Goal: Information Seeking & Learning: Learn about a topic

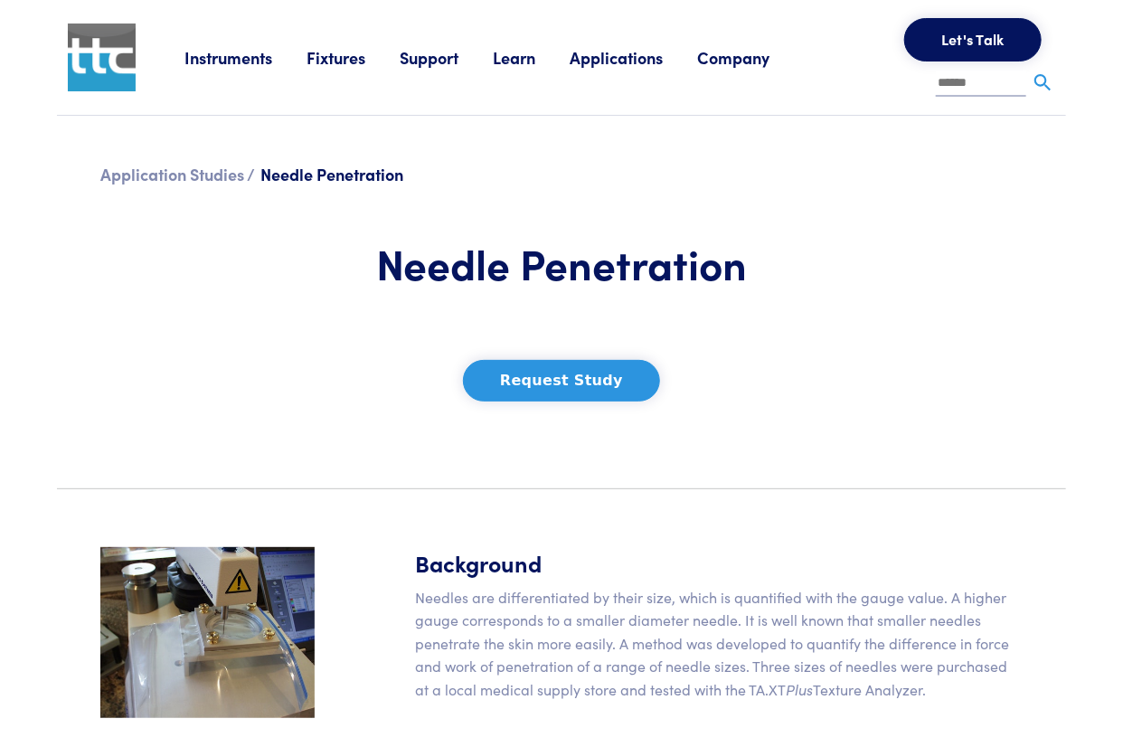
click at [971, 91] on input "text" at bounding box center [981, 84] width 90 height 27
type input "*******"
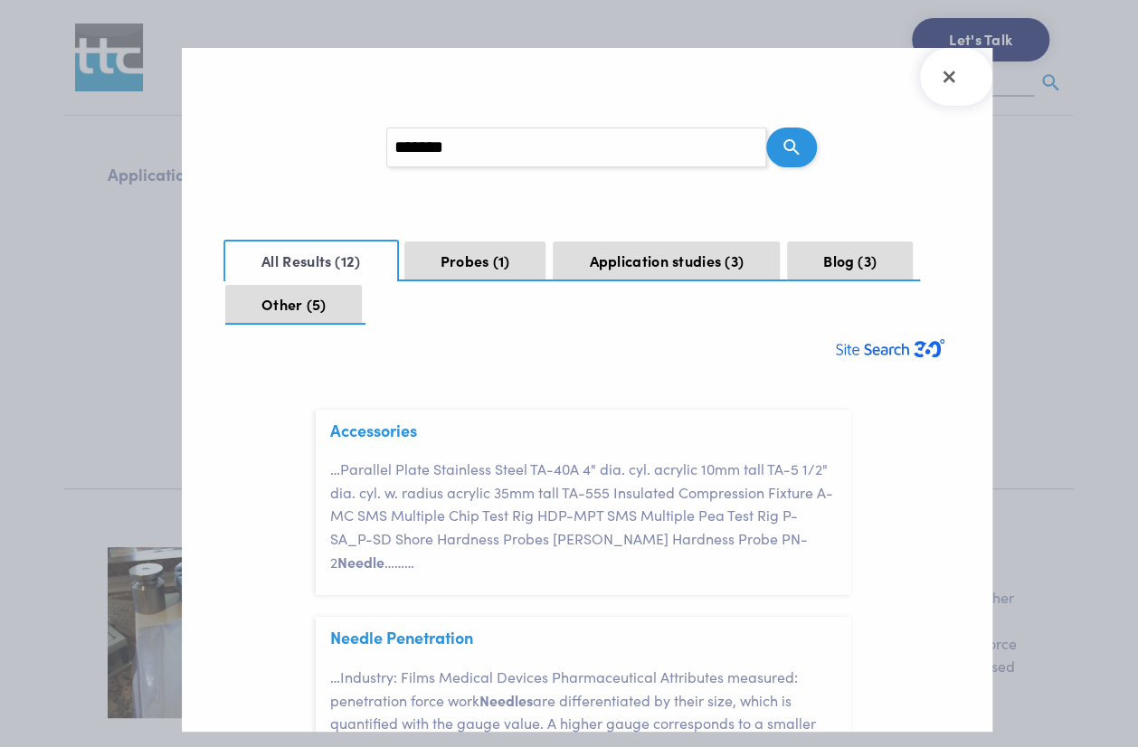
scroll to position [52, 0]
click at [637, 153] on input "*******" at bounding box center [576, 148] width 380 height 40
type input "******"
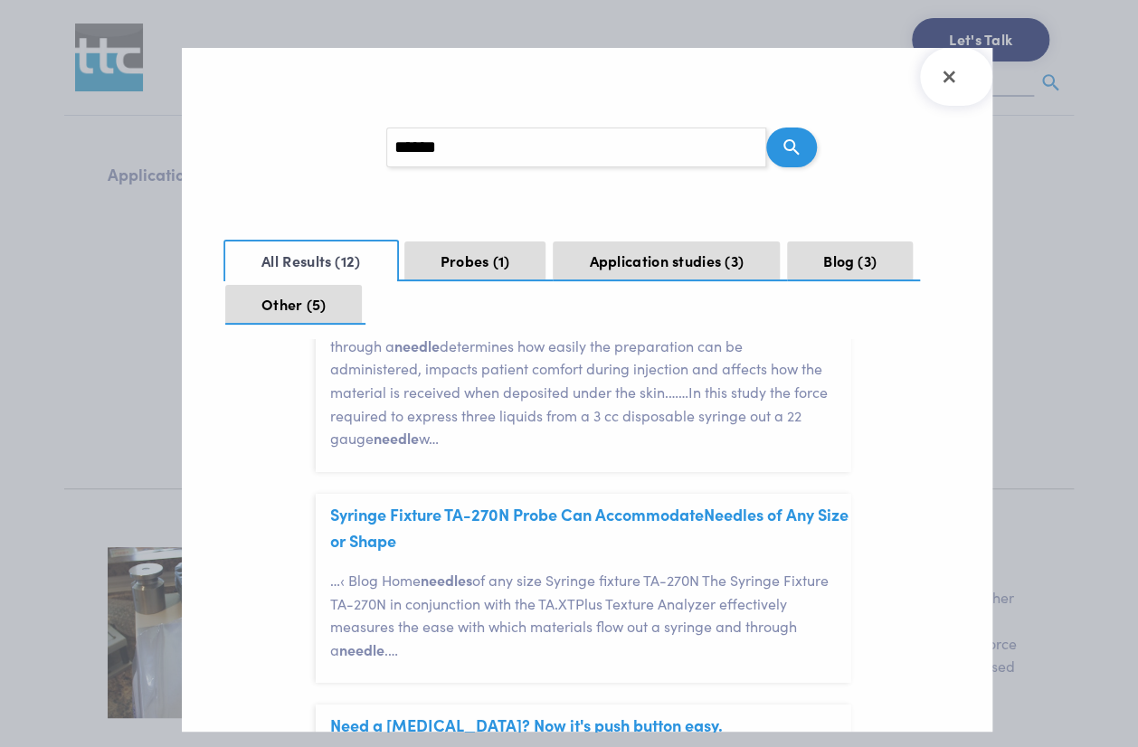
scroll to position [814, 0]
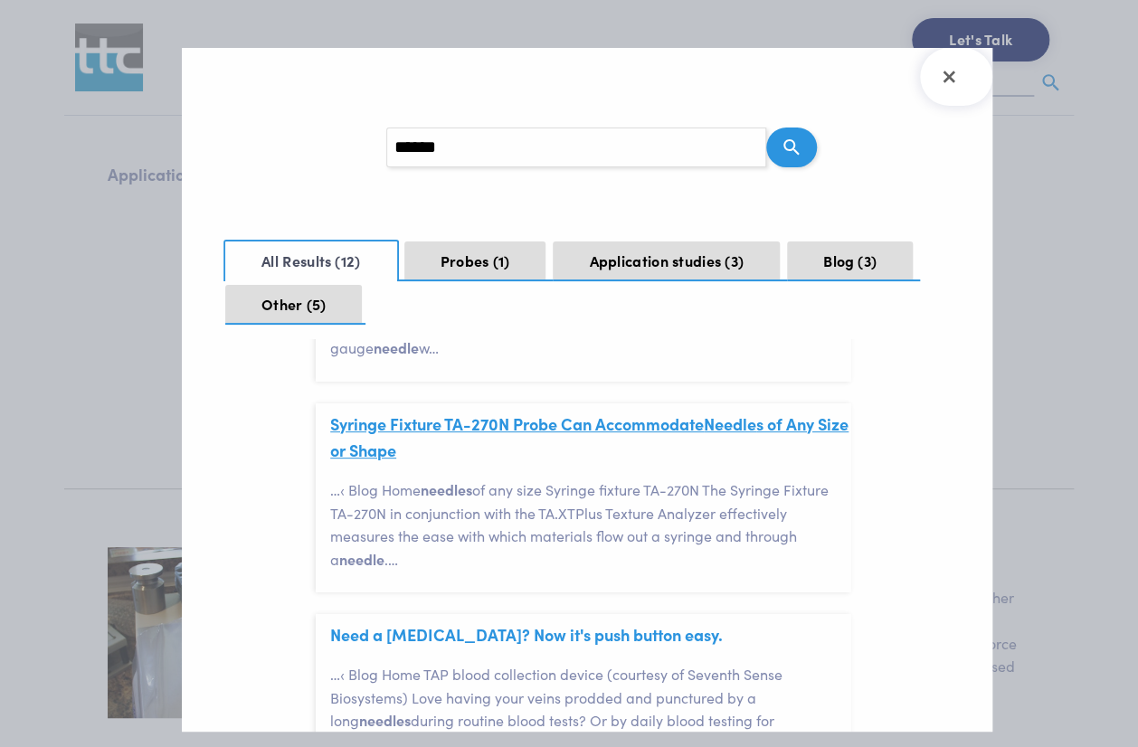
click at [638, 426] on link "Syringe Fixture TA-270N Probe Can Accommodate Needle s of Any Size or Shape" at bounding box center [589, 437] width 518 height 50
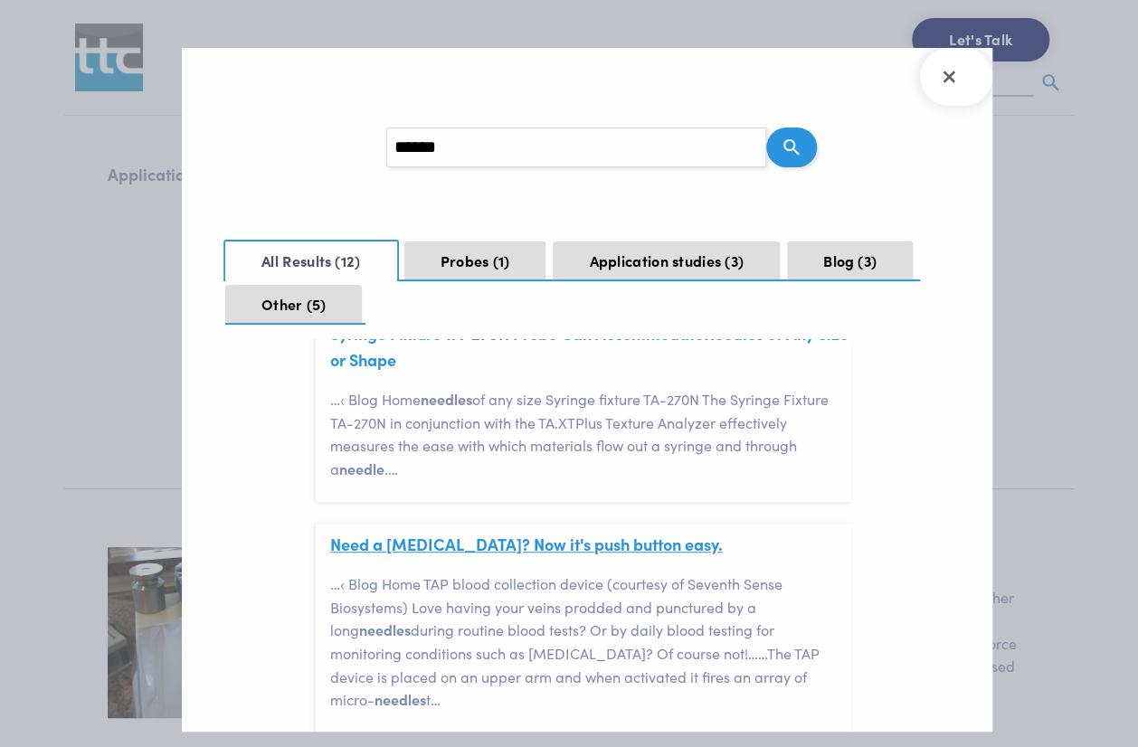
click at [606, 554] on link "Need a blood test? Now it's push button easy." at bounding box center [526, 544] width 392 height 23
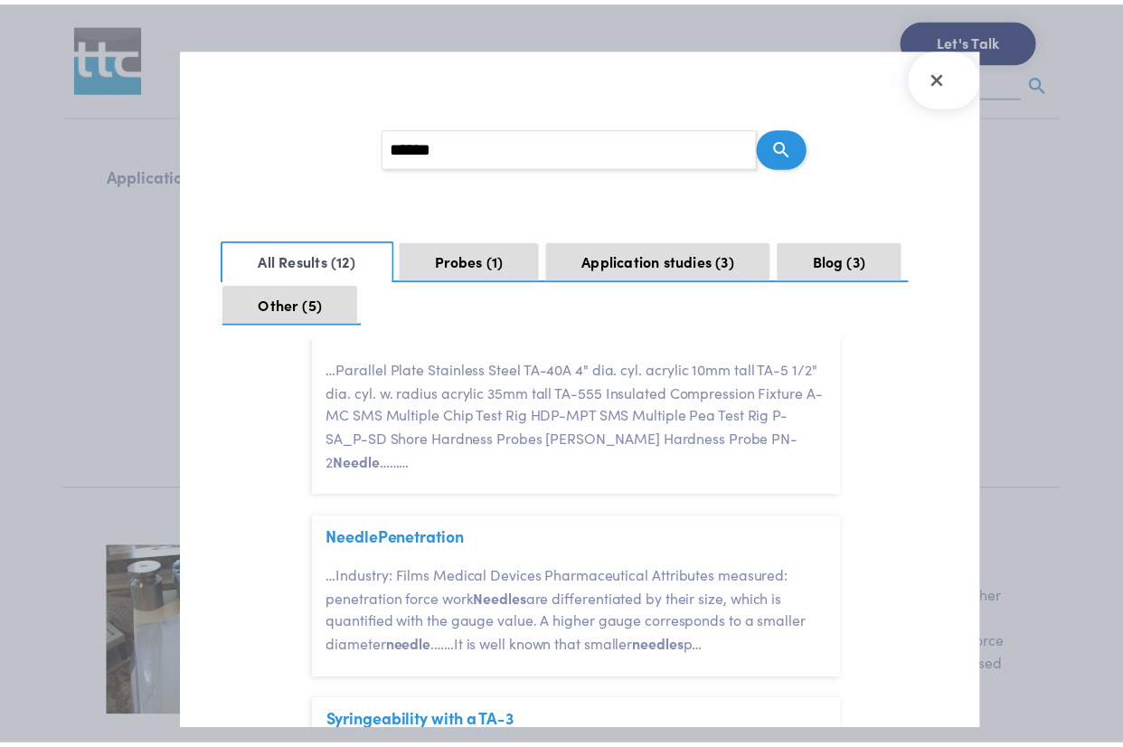
scroll to position [89, 0]
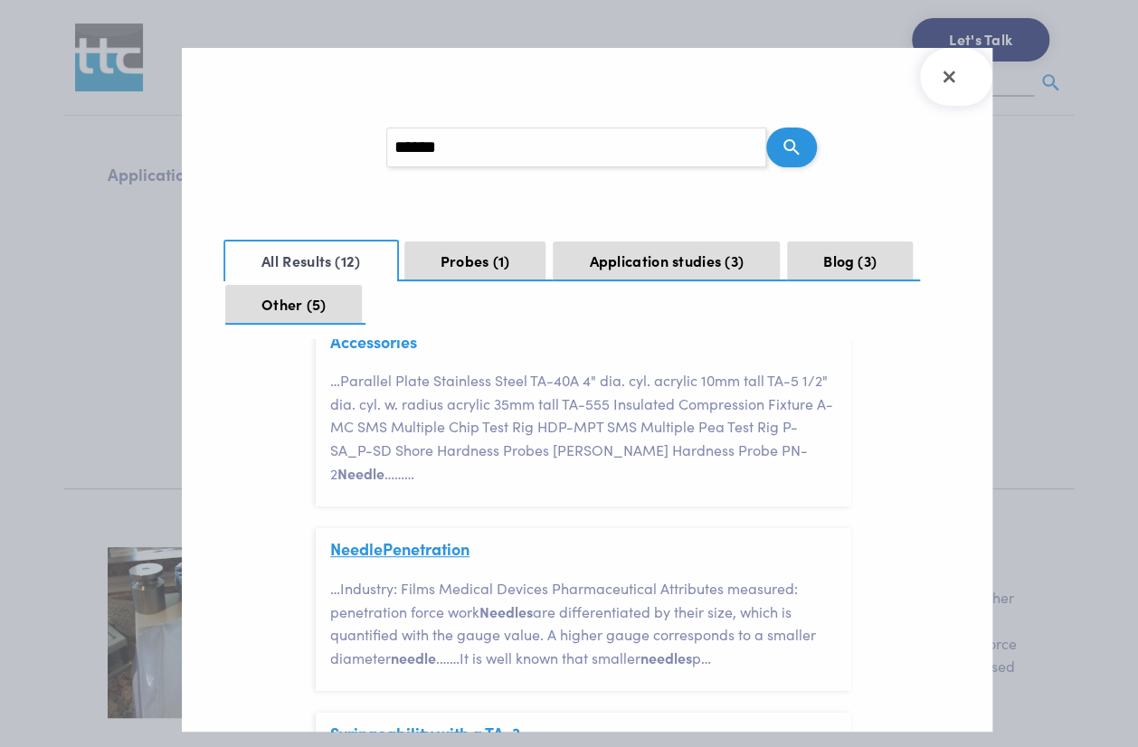
click at [429, 545] on link "Needle Penetration" at bounding box center [399, 548] width 139 height 23
click at [954, 89] on icon "Close Search Results" at bounding box center [948, 76] width 29 height 29
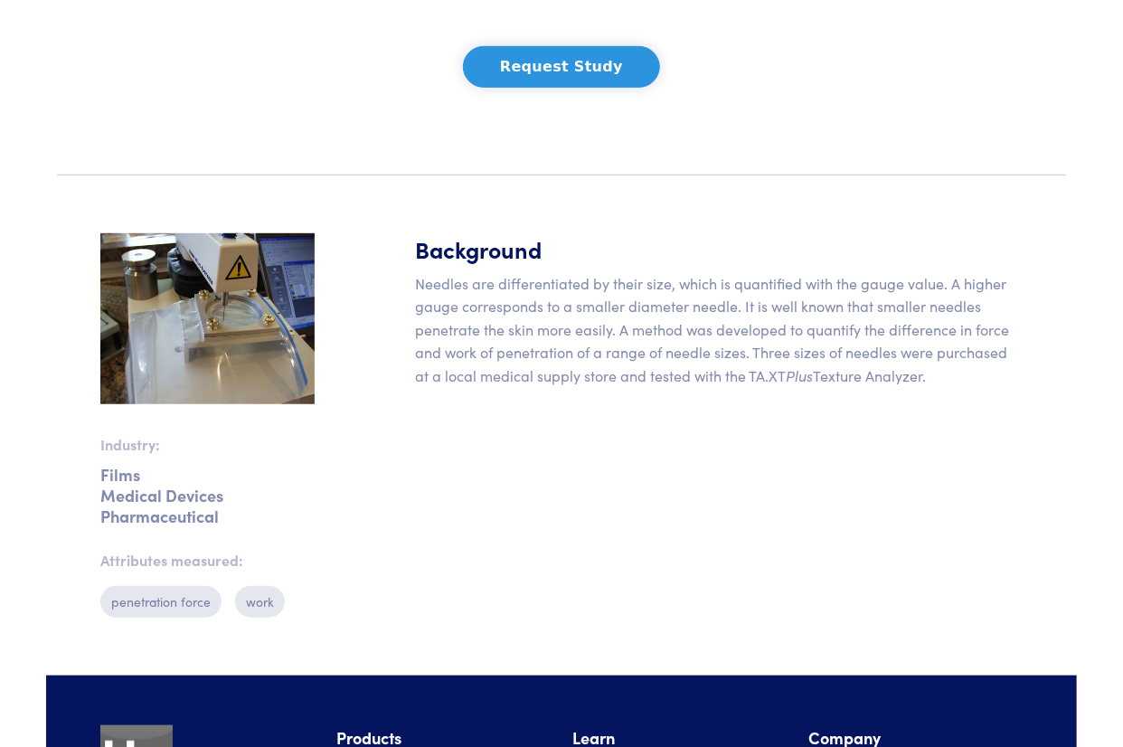
scroll to position [271, 0]
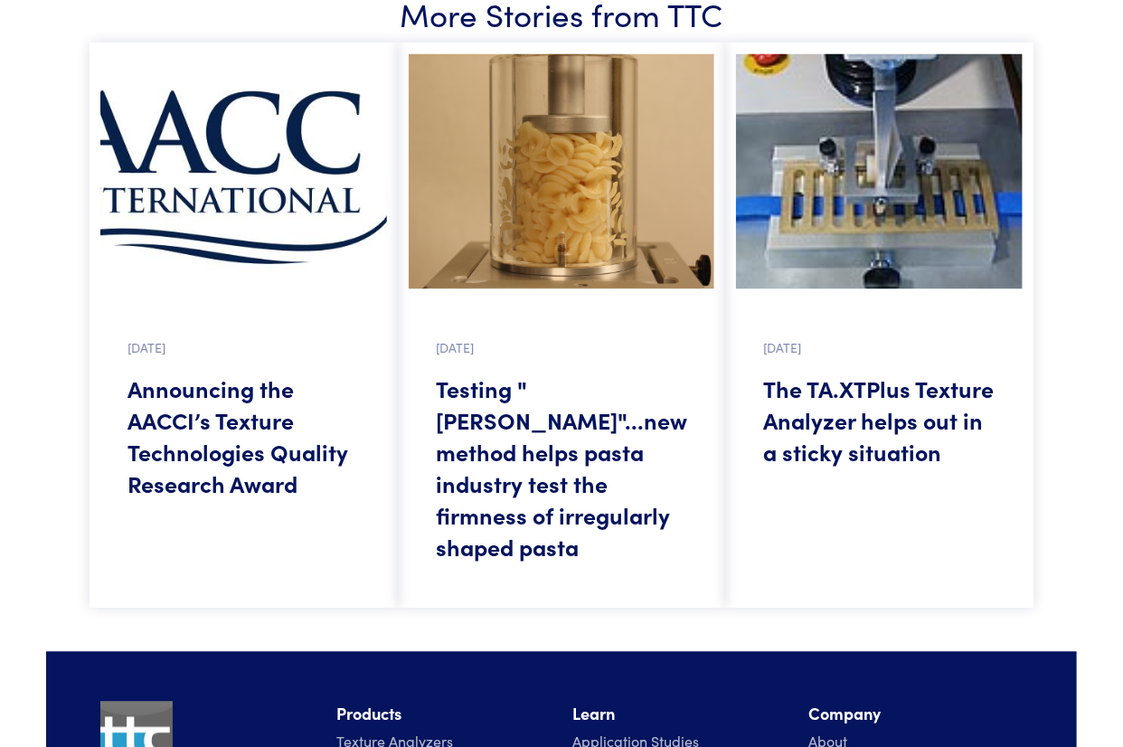
scroll to position [1356, 0]
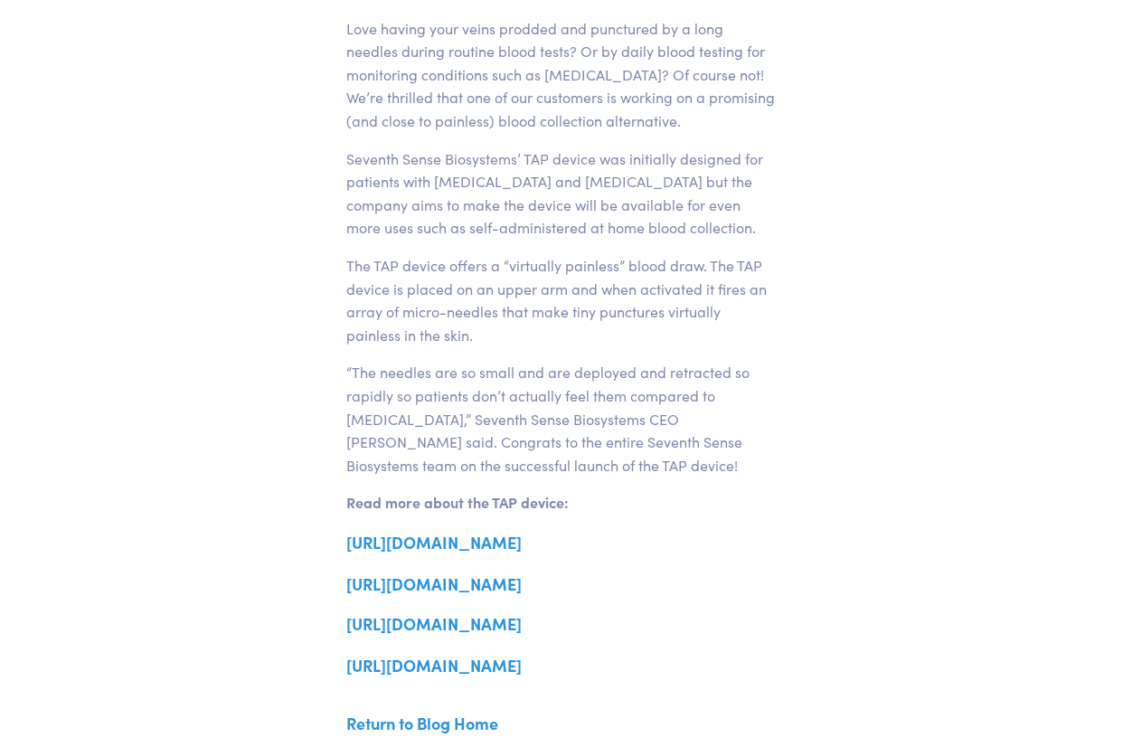
scroll to position [814, 0]
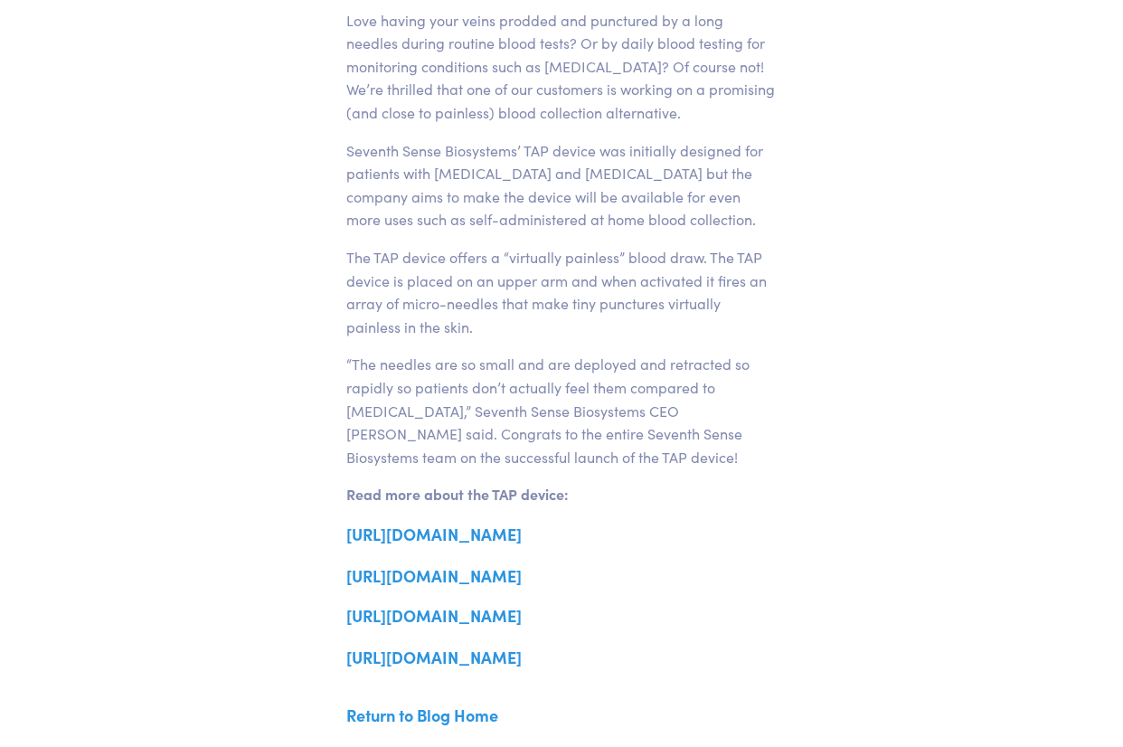
click at [473, 525] on link "http://www.7sbio.com/" at bounding box center [433, 534] width 175 height 23
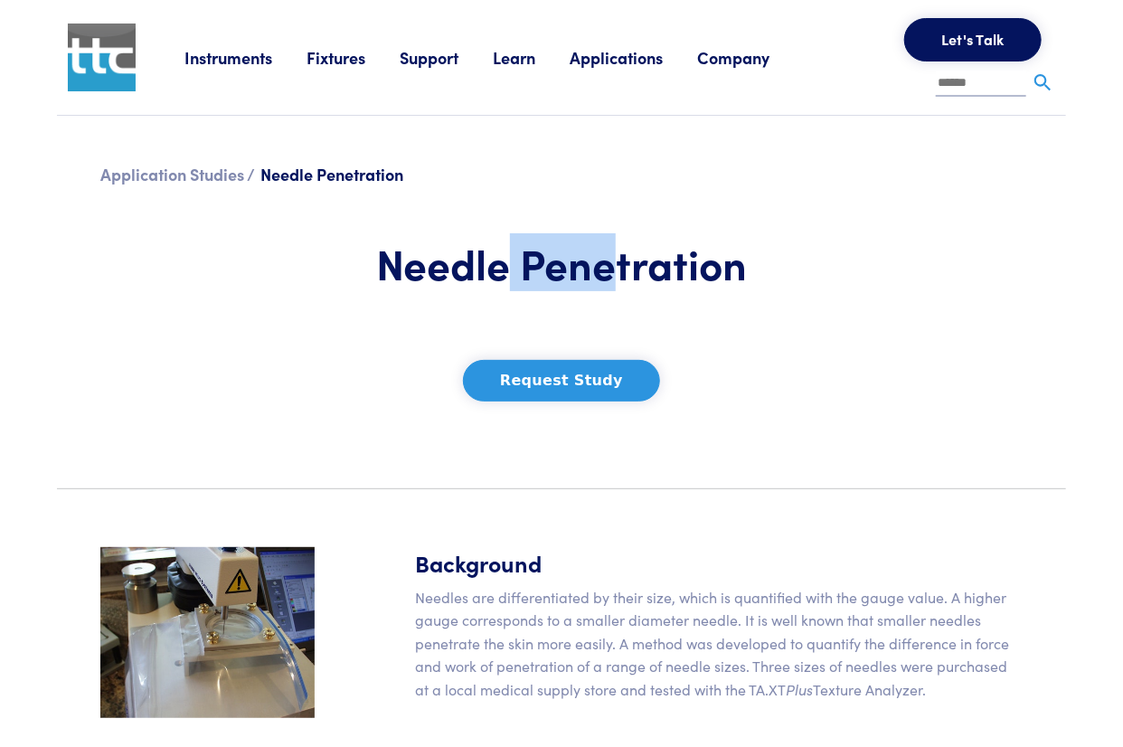
drag, startPoint x: 609, startPoint y: 269, endPoint x: 509, endPoint y: 269, distance: 99.5
click at [509, 269] on h1 "Needle Penetration" at bounding box center [561, 263] width 450 height 52
click at [454, 262] on h1 "Needle Penetration" at bounding box center [561, 263] width 450 height 52
drag, startPoint x: 394, startPoint y: 265, endPoint x: 693, endPoint y: 264, distance: 298.4
click at [672, 264] on h1 "Needle Penetration" at bounding box center [561, 263] width 450 height 52
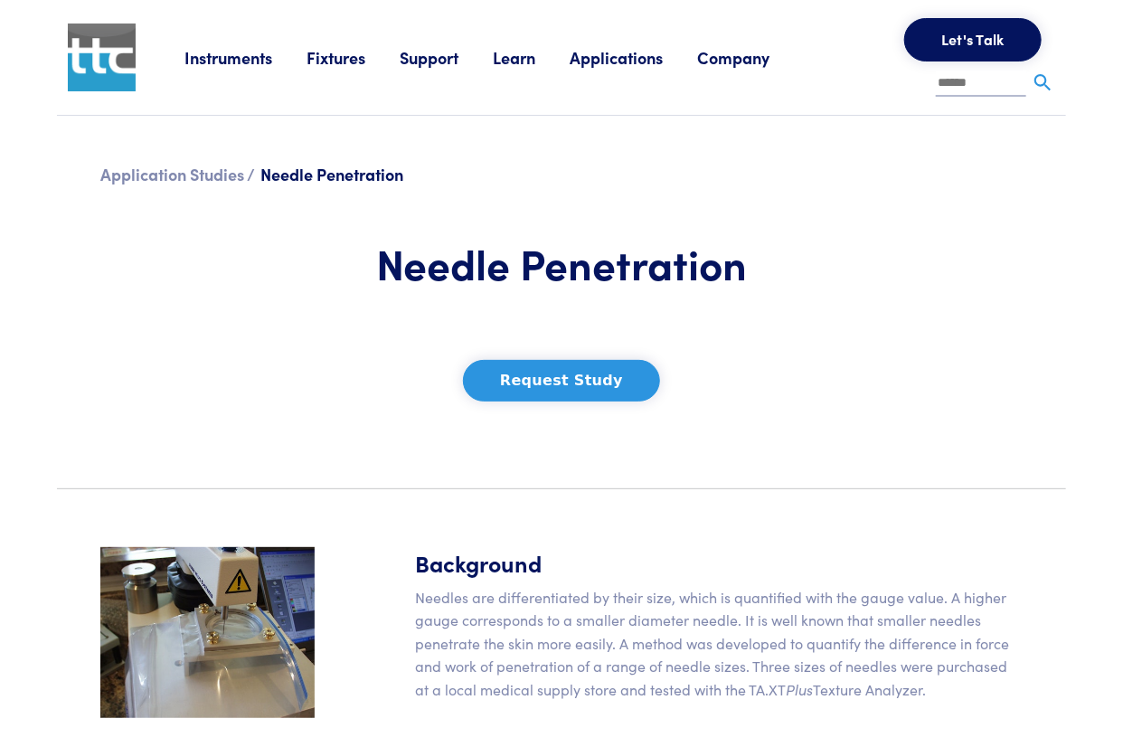
click at [703, 263] on h1 "Needle Penetration" at bounding box center [561, 263] width 450 height 52
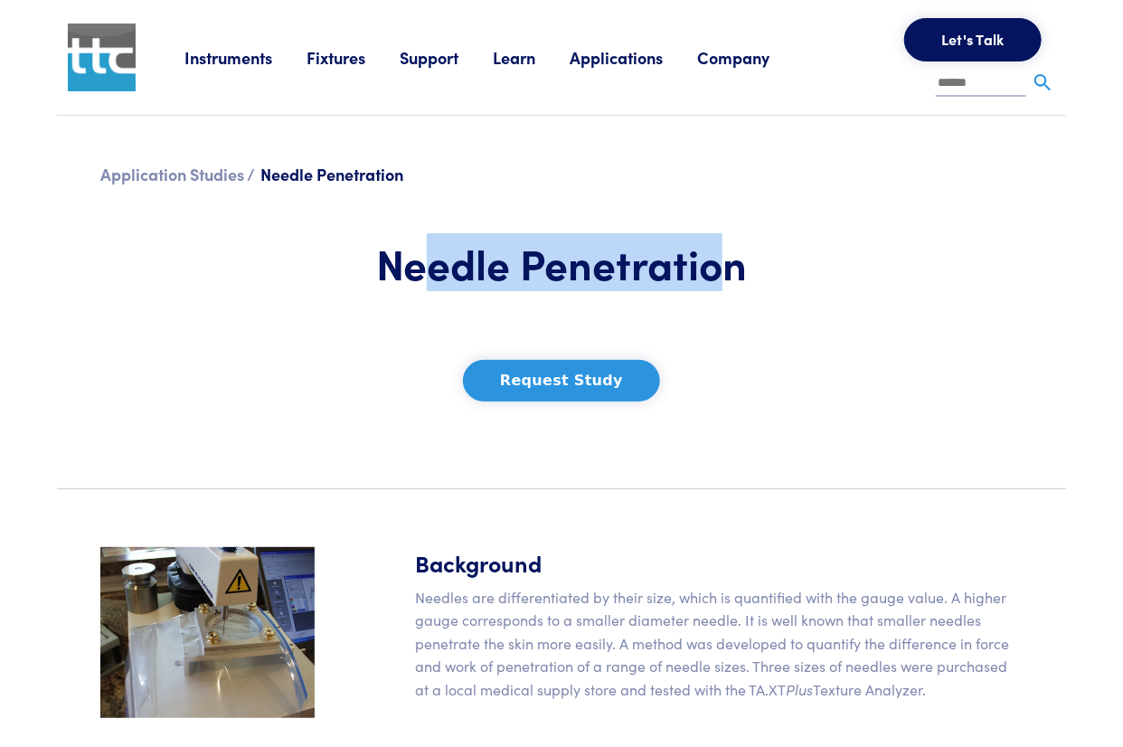
drag, startPoint x: 720, startPoint y: 260, endPoint x: 426, endPoint y: 254, distance: 293.9
click at [426, 254] on h1 "Needle Penetration" at bounding box center [561, 263] width 450 height 52
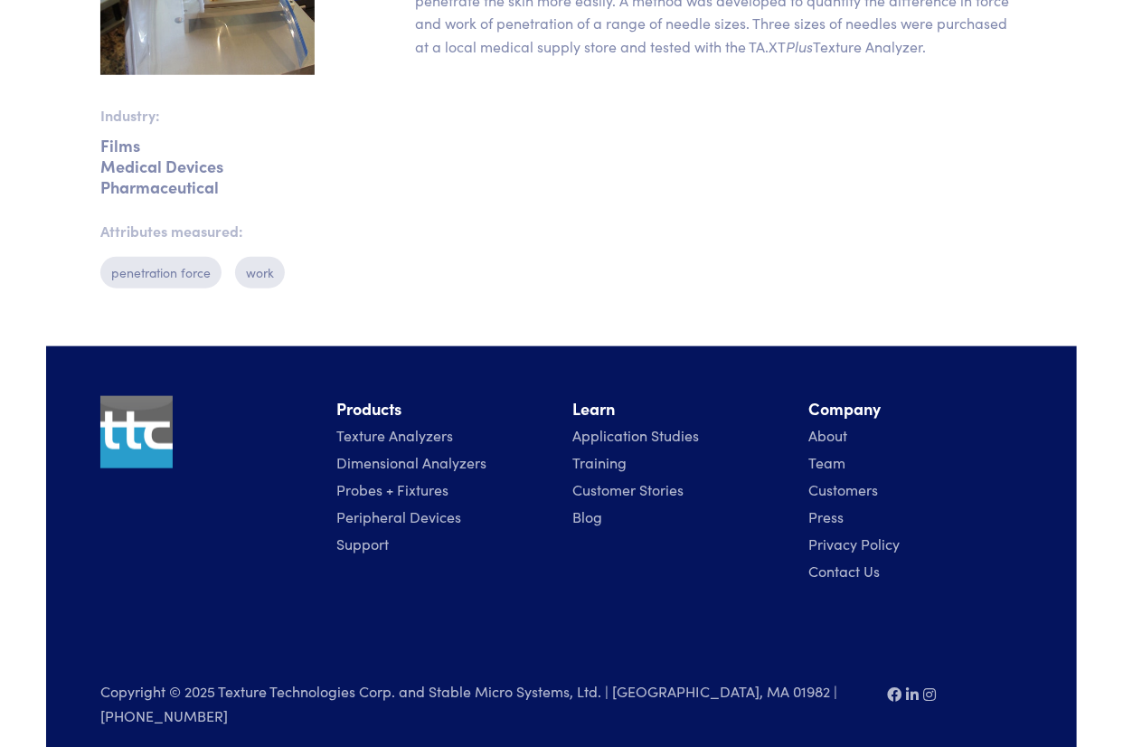
scroll to position [644, 0]
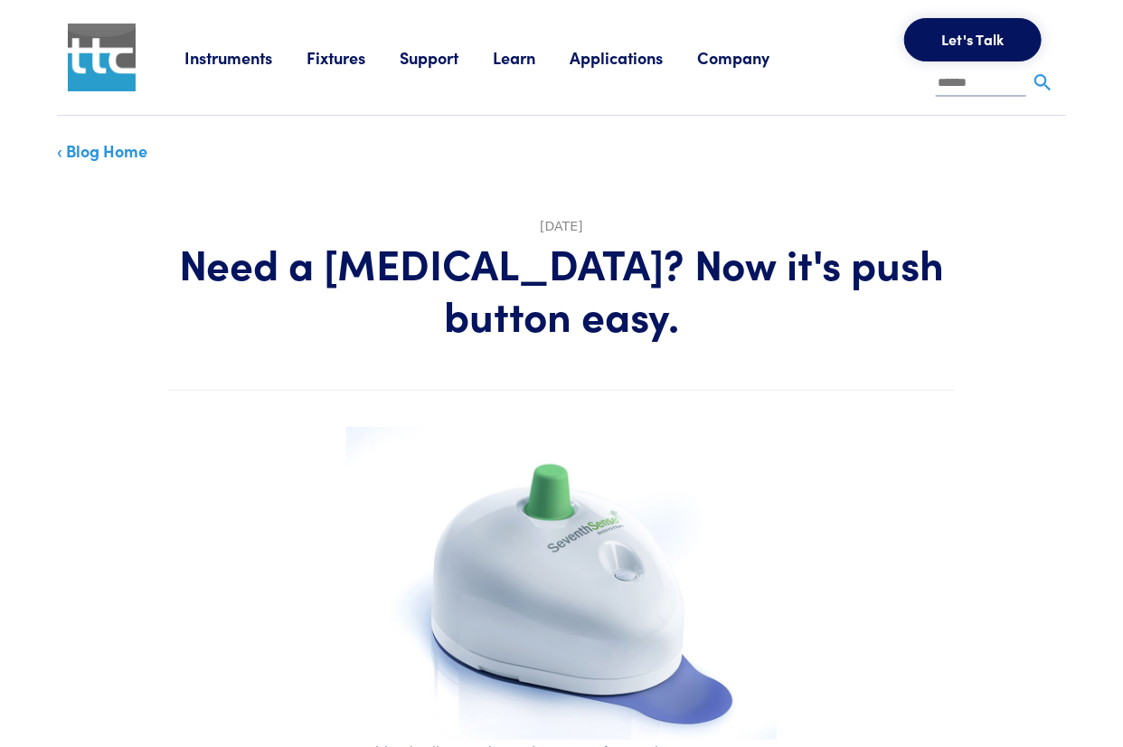
click at [335, 58] on link "Fixtures" at bounding box center [353, 57] width 93 height 23
click at [574, 119] on link "Peripheral Devices" at bounding box center [509, 120] width 140 height 26
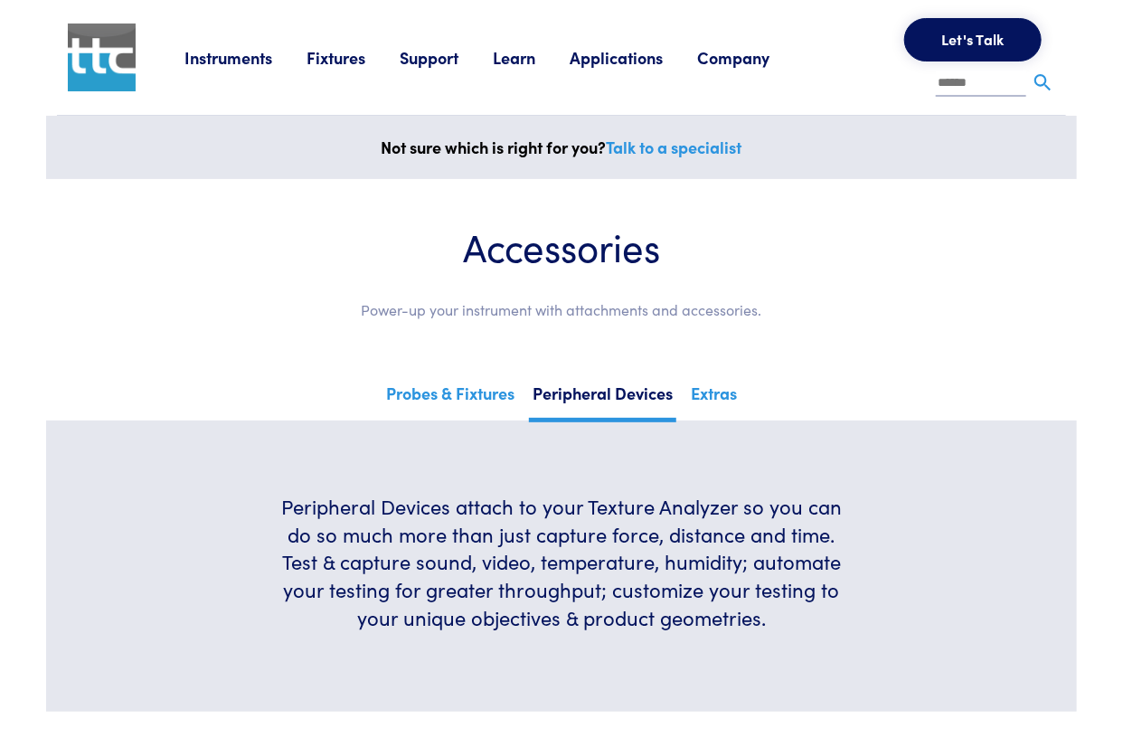
click at [324, 49] on link "Fixtures" at bounding box center [353, 57] width 93 height 23
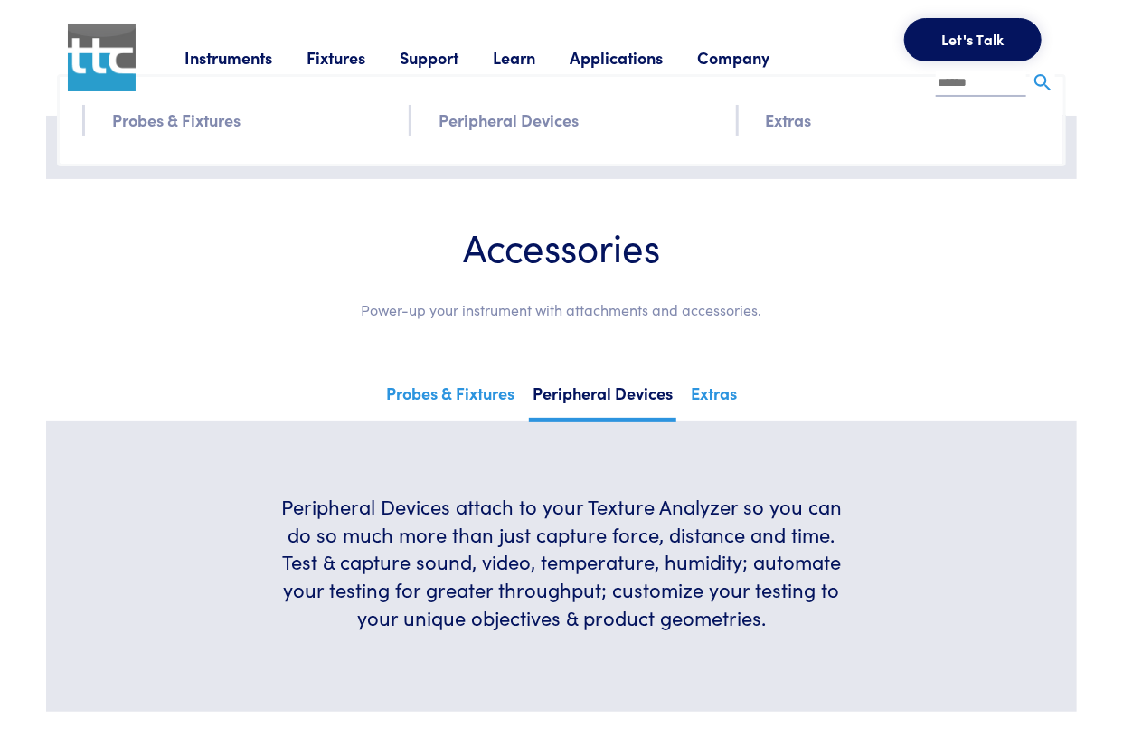
click at [796, 130] on link "Extras" at bounding box center [789, 120] width 46 height 26
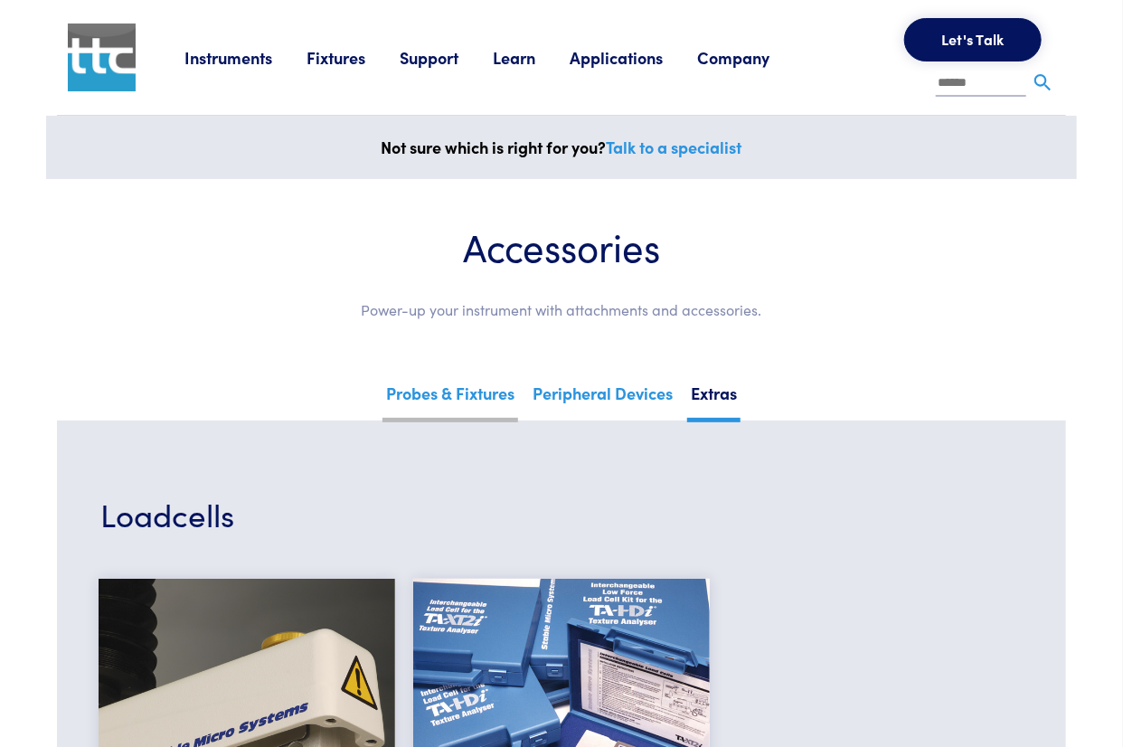
click at [470, 404] on link "Probes & Fixtures" at bounding box center [451, 400] width 136 height 44
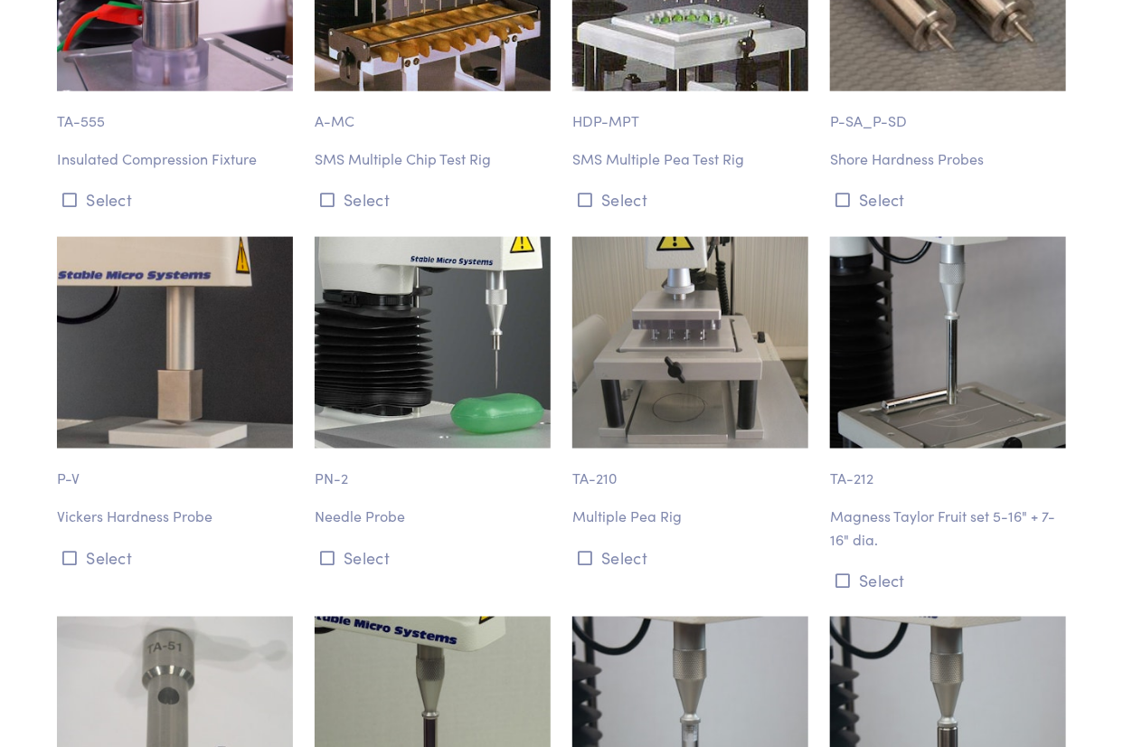
scroll to position [3798, 0]
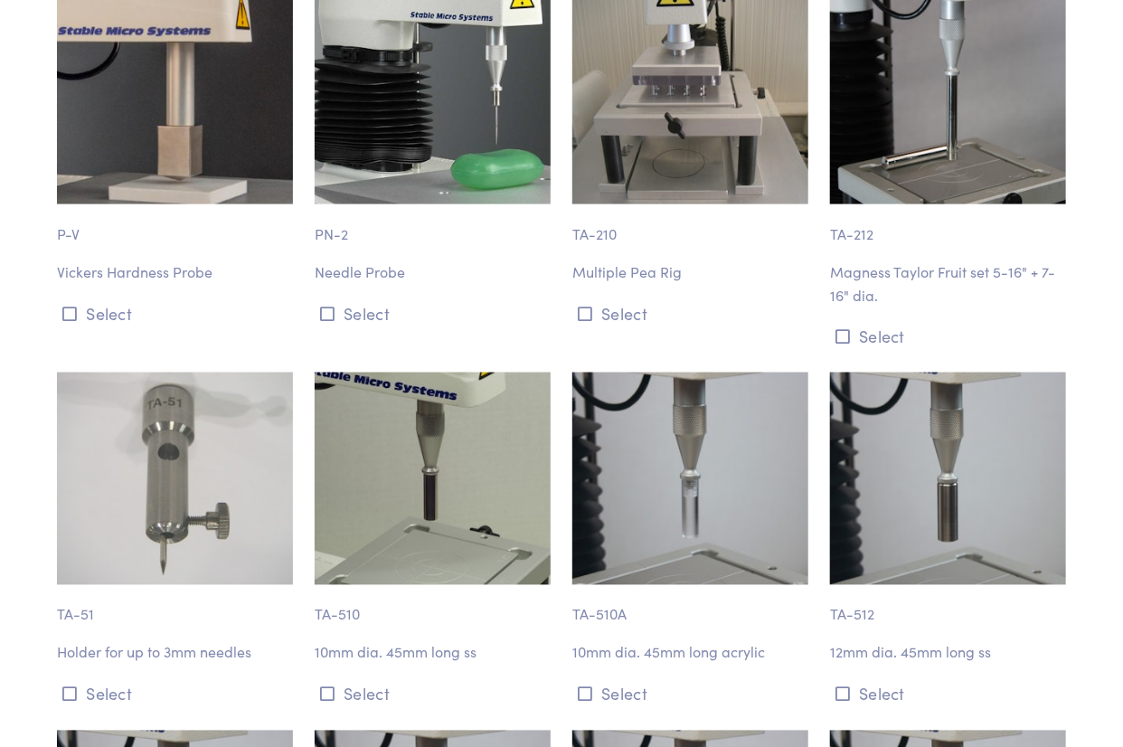
click at [212, 641] on p "Holder for up to 3mm needles" at bounding box center [175, 653] width 236 height 24
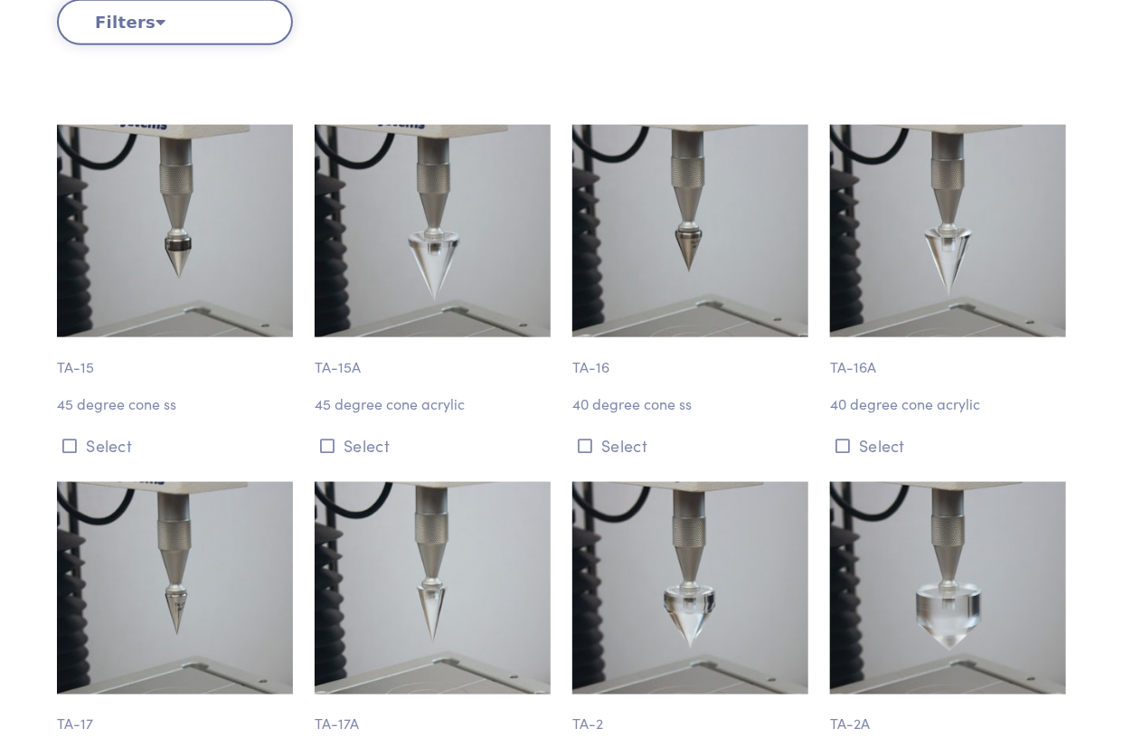
scroll to position [0, 0]
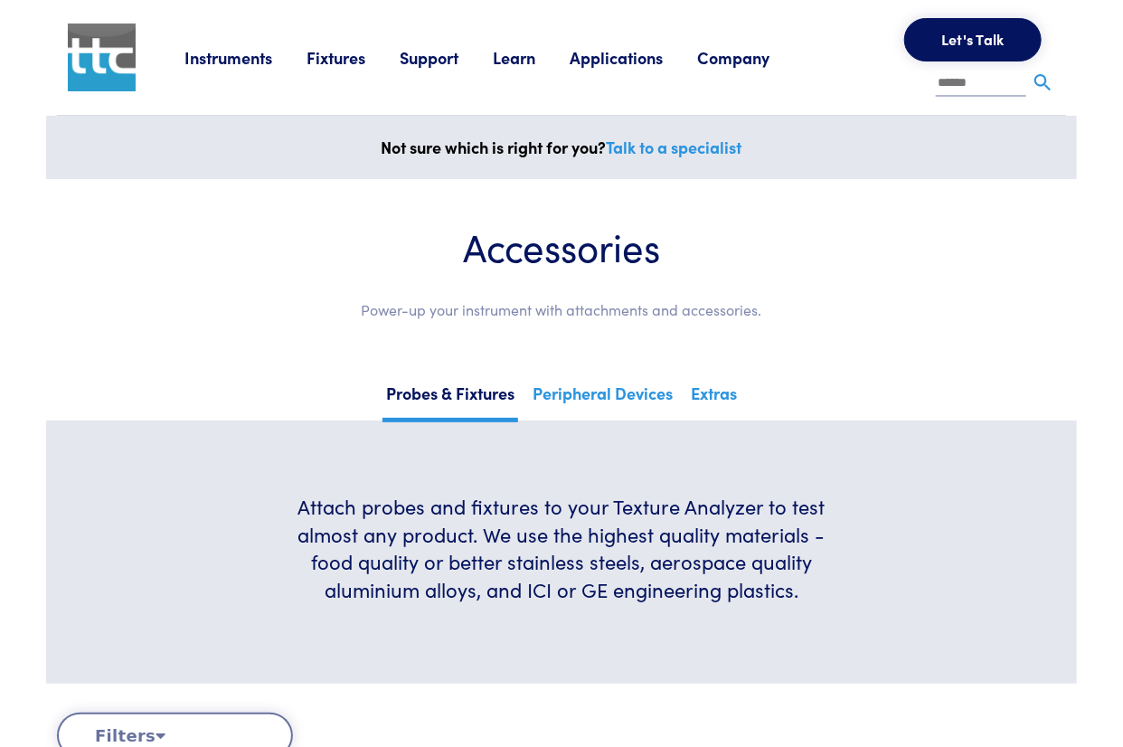
click at [774, 345] on section "Accessories Power-up your instrument with attachments and accessories." at bounding box center [561, 279] width 1009 height 201
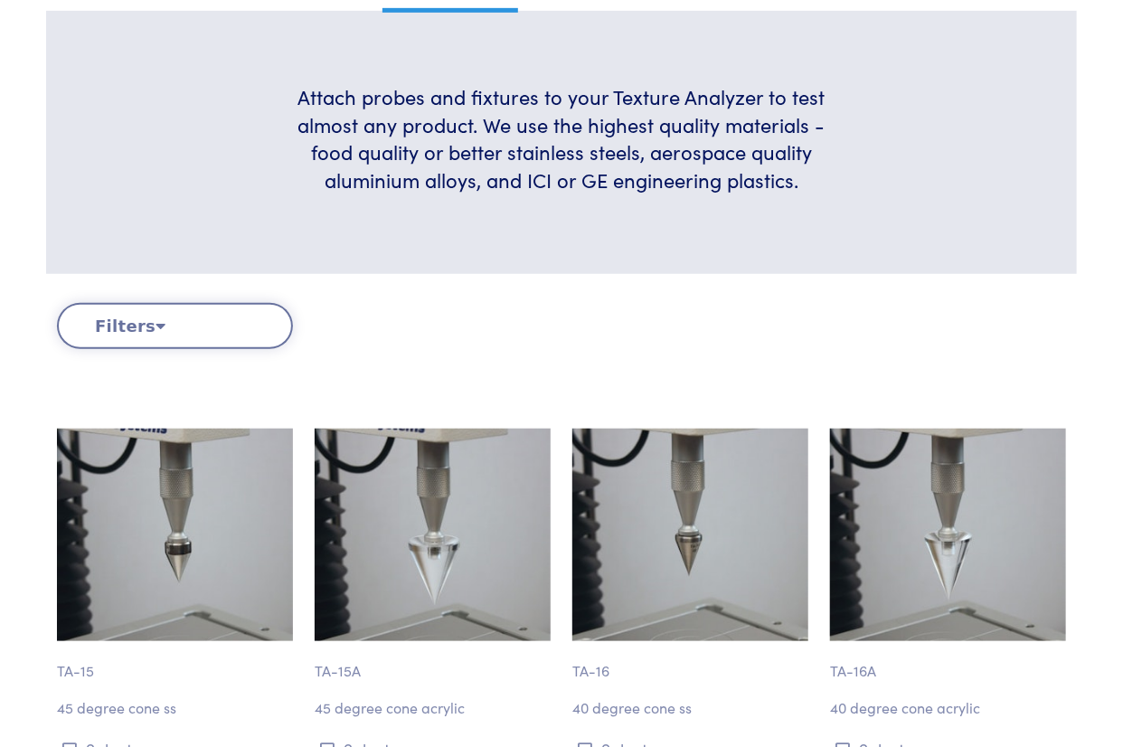
scroll to position [452, 0]
